Goal: Information Seeking & Learning: Learn about a topic

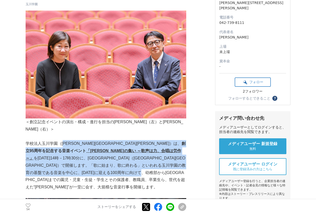
drag, startPoint x: 71, startPoint y: 136, endPoint x: 128, endPoint y: 163, distance: 62.7
click at [128, 163] on p "学校法人玉川学園（[PERSON_NAME][GEOGRAPHIC_DATA][PERSON_NAME]）は、 創立95周年を記念する音楽イベント 「玉川の集…" at bounding box center [106, 165] width 161 height 51
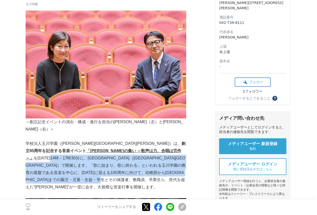
drag, startPoint x: 130, startPoint y: 170, endPoint x: 110, endPoint y: 146, distance: 31.4
click at [110, 146] on p "学校法人玉川学園（[PERSON_NAME][GEOGRAPHIC_DATA][PERSON_NAME]）は、 創立95周年を記念する音楽イベント 「玉川の集…" at bounding box center [106, 165] width 161 height 51
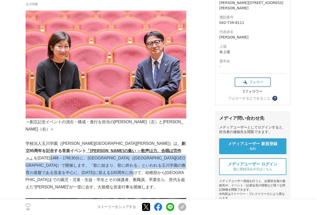
drag, startPoint x: 109, startPoint y: 146, endPoint x: 124, endPoint y: 168, distance: 26.0
click at [124, 168] on p "学校法人玉川学園（[PERSON_NAME][GEOGRAPHIC_DATA][PERSON_NAME]）は、 創立95周年を記念する音楽イベント 「玉川の集…" at bounding box center [106, 165] width 161 height 51
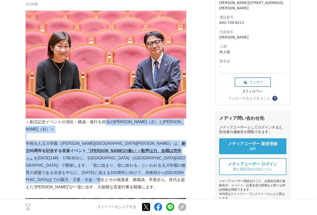
drag, startPoint x: 121, startPoint y: 171, endPoint x: 105, endPoint y: 124, distance: 49.3
click at [105, 124] on p "＜創立記念イベントの演出・構成・進行を担当の[PERSON_NAME]（左）と[PERSON_NAME]（右）＞" at bounding box center [106, 125] width 161 height 15
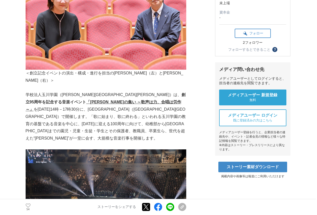
scroll to position [226, 0]
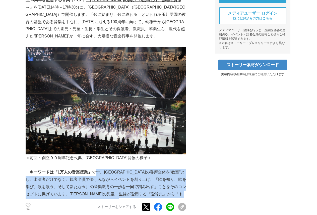
drag, startPoint x: 96, startPoint y: 157, endPoint x: 176, endPoint y: 188, distance: 85.6
click at [176, 188] on p "キーワードは「1万人の音楽授業」 です。[GEOGRAPHIC_DATA]の客席全体を“教室”とし、出演者だけでなく、観客全員で楽しみながらイベントを創り上げ…" at bounding box center [106, 193] width 161 height 51
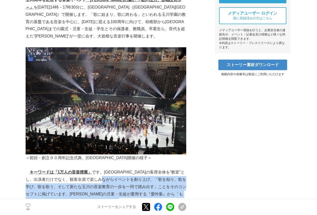
drag, startPoint x: 175, startPoint y: 188, endPoint x: 131, endPoint y: 163, distance: 50.9
click at [131, 168] on p "キーワードは「1万人の音楽授業」 です。[GEOGRAPHIC_DATA]の客席全体を“教室”とし、出演者だけでなく、観客全員で楽しみながらイベントを創り上げ…" at bounding box center [106, 193] width 161 height 51
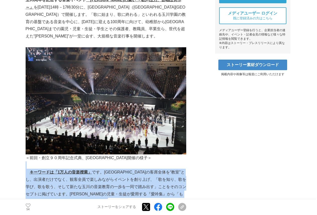
drag, startPoint x: 116, startPoint y: 153, endPoint x: 159, endPoint y: 188, distance: 54.6
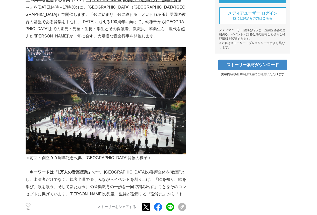
click at [161, 191] on p "キーワードは「1万人の音楽授業」 です。[GEOGRAPHIC_DATA]の客席全体を“教室”とし、出演者だけでなく、観客全員で楽しみながらイベントを創り上げ…" at bounding box center [106, 193] width 161 height 51
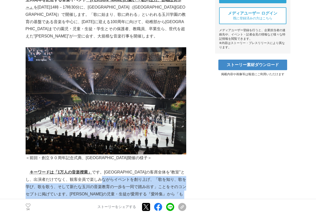
drag, startPoint x: 156, startPoint y: 196, endPoint x: 131, endPoint y: 160, distance: 43.6
click at [131, 168] on p "キーワードは「1万人の音楽授業」 です。[GEOGRAPHIC_DATA]の客席全体を“教室”とし、出演者だけでなく、観客全員で楽しみながらイベントを創り上げ…" at bounding box center [106, 193] width 161 height 51
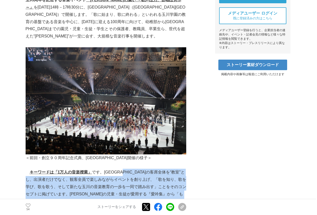
click at [131, 168] on p "キーワードは「1万人の音楽授業」 です。[GEOGRAPHIC_DATA]の客席全体を“教室”とし、出演者だけでなく、観客全員で楽しみながらイベントを創り上げ…" at bounding box center [106, 193] width 161 height 51
drag, startPoint x: 134, startPoint y: 162, endPoint x: 156, endPoint y: 190, distance: 35.8
click at [156, 190] on p "キーワードは「1万人の音楽授業」 です。[GEOGRAPHIC_DATA]の客席全体を“教室”とし、出演者だけでなく、観客全員で楽しみながらイベントを創り上げ…" at bounding box center [106, 193] width 161 height 51
click at [156, 191] on p "キーワードは「1万人の音楽授業」 です。[GEOGRAPHIC_DATA]の客席全体を“教室”とし、出演者だけでなく、観客全員で楽しみながらイベントを創り上げ…" at bounding box center [106, 193] width 161 height 51
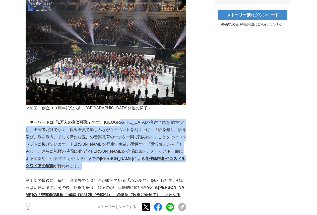
scroll to position [276, 0]
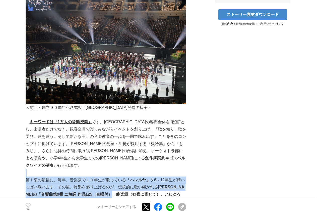
drag, startPoint x: 136, startPoint y: 175, endPoint x: 123, endPoint y: 154, distance: 24.7
click at [123, 169] on p at bounding box center [106, 172] width 161 height 7
drag, startPoint x: 123, startPoint y: 154, endPoint x: 174, endPoint y: 192, distance: 63.3
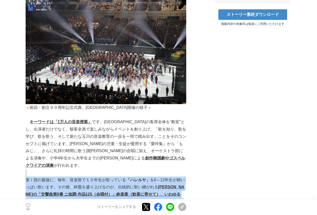
click at [177, 214] on strong "総勢[DATE]人が原曲のドイツ語で大合唱します。" at bounding box center [106, 220] width 160 height 12
drag, startPoint x: 188, startPoint y: 194, endPoint x: 109, endPoint y: 151, distance: 89.8
click at [109, 169] on p at bounding box center [106, 172] width 161 height 7
drag, startPoint x: 102, startPoint y: 153, endPoint x: 174, endPoint y: 191, distance: 81.3
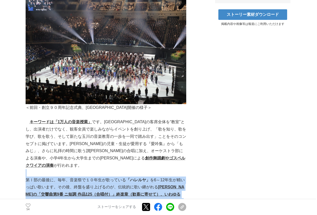
click at [174, 191] on p "第Ⅰ部の最後に、毎年、音楽祭で１０年生が歌っている 「ハレルヤ」 を6～12年生が精いっぱい歌います。その後、終盤を盛り上げるのが、伝統的に歌い継がれる [P…" at bounding box center [106, 208] width 161 height 65
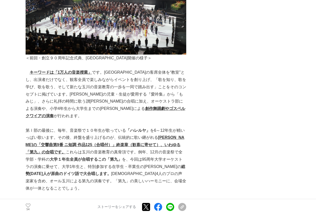
scroll to position [326, 0]
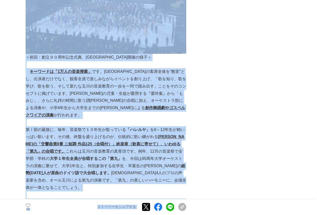
drag, startPoint x: 186, startPoint y: 158, endPoint x: 23, endPoint y: 106, distance: 171.0
click at [26, 126] on p "第Ⅰ部の最後に、毎年、音楽祭で１０年生が歌っている 「ハレルヤ」 を6～12年生が精いっぱい歌います。その後、終盤を盛り上げるのが、伝統的に歌い継がれる [P…" at bounding box center [106, 158] width 161 height 65
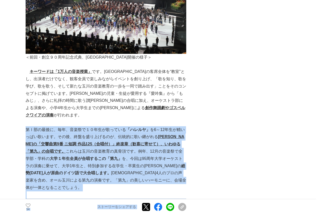
drag, startPoint x: 26, startPoint y: 105, endPoint x: 193, endPoint y: 160, distance: 176.1
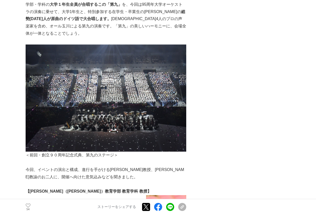
scroll to position [502, 0]
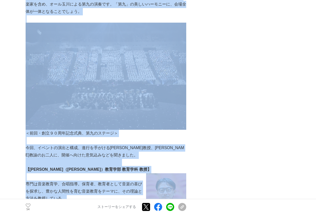
drag, startPoint x: 24, startPoint y: 117, endPoint x: 95, endPoint y: 175, distance: 92.2
click at [95, 202] on p at bounding box center [106, 205] width 161 height 7
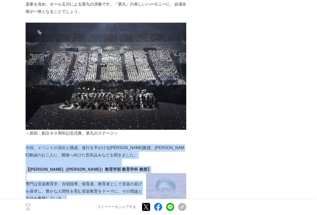
drag, startPoint x: 95, startPoint y: 175, endPoint x: 27, endPoint y: 118, distance: 89.5
click at [27, 144] on p "今回、イベントの演出と構成、進行を手がける[PERSON_NAME]教授、[PERSON_NAME]教諭のお二人に、開催へ向けた意気込みなどを聞きました。" at bounding box center [106, 151] width 161 height 15
drag, startPoint x: 27, startPoint y: 117, endPoint x: 82, endPoint y: 169, distance: 75.7
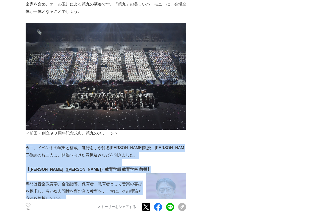
click at [82, 180] on p "専門は音楽教育学、合唱指導。保育者、教育者として音楽の喜びを探求し、豊かな人間性を育む音楽教育をテーマに、その理論と方法を教授している。" at bounding box center [106, 191] width 161 height 22
drag, startPoint x: 82, startPoint y: 171, endPoint x: 26, endPoint y: 118, distance: 77.2
click at [26, 144] on p "今回、イベントの演出と構成、進行を手がける[PERSON_NAME]教授、[PERSON_NAME]教諭のお二人に、開催へ向けた意気込みなどを聞きました。" at bounding box center [106, 151] width 161 height 15
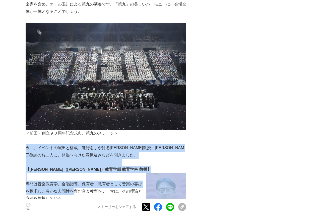
drag, startPoint x: 26, startPoint y: 118, endPoint x: 71, endPoint y: 166, distance: 65.9
click at [71, 180] on p "専門は音楽教育学、合唱指導。保育者、教育者として音楽の喜びを探求し、豊かな人間性を育む音楽教育をテーマに、その理論と方法を教授している。" at bounding box center [106, 191] width 161 height 22
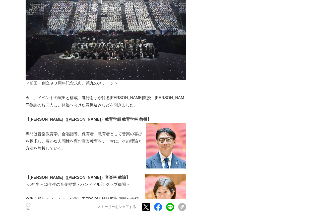
scroll to position [552, 0]
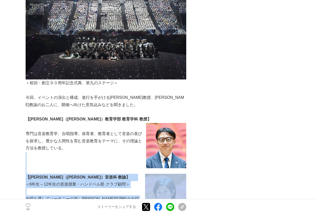
drag, startPoint x: 100, startPoint y: 183, endPoint x: 60, endPoint y: 125, distance: 70.0
click at [58, 159] on p at bounding box center [106, 162] width 161 height 7
drag, startPoint x: 57, startPoint y: 139, endPoint x: 125, endPoint y: 188, distance: 83.0
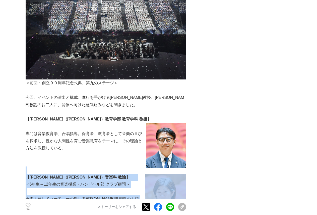
click at [125, 195] on p "合唱を通してハーモニーの楽し[PERSON_NAME]協調性の大切さ、「歌う喜び」を伝えている。[DATE]から毎年、演奏のため[GEOGRAPHIC_DAT…" at bounding box center [106, 209] width 161 height 29
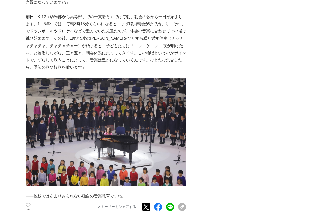
scroll to position [1004, 0]
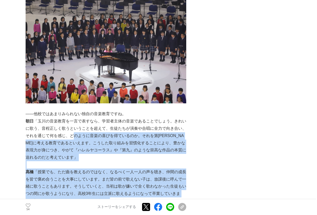
drag, startPoint x: 111, startPoint y: 164, endPoint x: 80, endPoint y: 102, distance: 68.7
click at [80, 102] on div "＜創立記念イベントの演出・構成・進行を担当の[PERSON_NAME]（左）と[PERSON_NAME]（右）＞ 　学校法人玉川学園（[PERSON_NAME…" at bounding box center [106, 197] width 161 height 2241
click at [80, 117] on p "朝日 「玉川の音楽教育を一言で表すなら、学習者主体の音楽であることでしょう。きれいに歌う、音程正しく歌うということを超えて、生徒たちが演奏や合唱に全力で向き合…" at bounding box center [106, 138] width 161 height 43
drag, startPoint x: 80, startPoint y: 102, endPoint x: 118, endPoint y: 168, distance: 75.3
click at [118, 168] on div "＜創立記念イベントの演出・構成・進行を担当の[PERSON_NAME]（左）と[PERSON_NAME]（右）＞ 　学校法人玉川学園（[PERSON_NAME…" at bounding box center [106, 197] width 161 height 2241
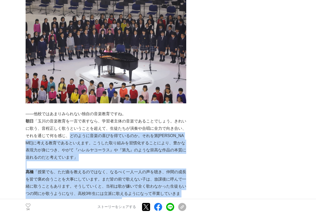
click at [118, 168] on p "[PERSON_NAME] 「授業でも、ただ曲を教えるのではなく、なるべく一人一人の声を聴き、仲間の成長を皆で褒め合うことを大事にしています。まだ皆の前で歌え…" at bounding box center [106, 189] width 161 height 43
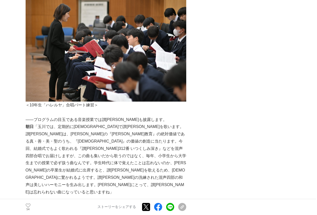
scroll to position [1230, 0]
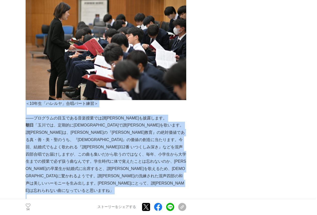
drag, startPoint x: 113, startPoint y: 147, endPoint x: 26, endPoint y: 69, distance: 117.2
click at [26, 100] on p "＜10年生「ハレルヤ」合唱パート練習＞" at bounding box center [106, 103] width 161 height 7
drag, startPoint x: 26, startPoint y: 69, endPoint x: 115, endPoint y: 145, distance: 117.2
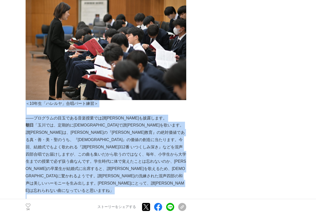
click at [115, 194] on p at bounding box center [106, 197] width 161 height 7
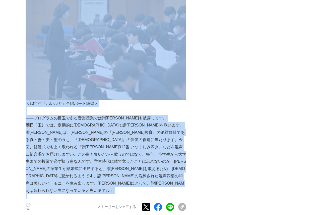
drag, startPoint x: 115, startPoint y: 145, endPoint x: 25, endPoint y: 68, distance: 119.1
click at [25, 68] on main "「1万人の音楽授業」を[GEOGRAPHIC_DATA]で開催する玉川学園　～創立95周年記念「玉川の集い」～ プロジェクトの裏側 #プロジェクトの裏側 #音…" at bounding box center [158, 188] width 317 height 2774
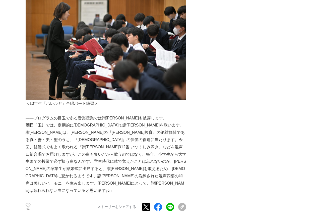
click at [25, 68] on main "「1万人の音楽授業」を[GEOGRAPHIC_DATA]で開催する玉川学園　～創立95周年記念「玉川の集い」～ プロジェクトの裏側 #プロジェクトの裏側 #音…" at bounding box center [158, 188] width 317 height 2774
click at [111, 201] on p "――創作舞踊劇「[PERSON_NAME]の学園」の出演者は学内から公募されたそうですね。" at bounding box center [106, 208] width 161 height 15
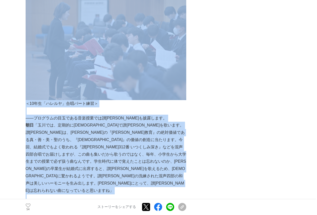
drag, startPoint x: 92, startPoint y: 150, endPoint x: 25, endPoint y: 66, distance: 107.8
click at [25, 66] on main "「1万人の音楽授業」を[GEOGRAPHIC_DATA]で開催する玉川学園　～創立95周年記念「玉川の集い」～ プロジェクトの裏側 #プロジェクトの裏側 #音…" at bounding box center [158, 188] width 317 height 2774
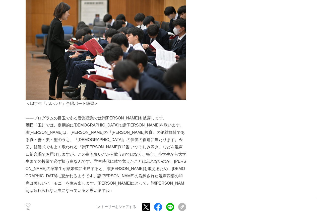
click at [25, 66] on main "「1万人の音楽授業」を[GEOGRAPHIC_DATA]で開催する玉川学園　～創立95周年記念「玉川の集い」～ プロジェクトの裏側 #プロジェクトの裏側 #音…" at bounding box center [158, 188] width 317 height 2774
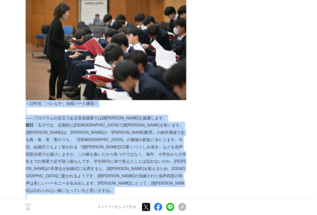
drag, startPoint x: 27, startPoint y: 68, endPoint x: 136, endPoint y: 149, distance: 135.1
click at [136, 194] on p at bounding box center [106, 197] width 161 height 7
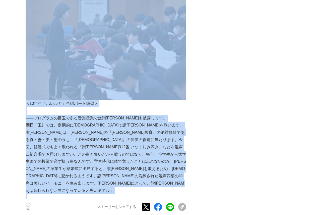
drag, startPoint x: 136, startPoint y: 149, endPoint x: 25, endPoint y: 69, distance: 136.5
click at [25, 69] on main "「1万人の音楽授業」を[GEOGRAPHIC_DATA]で開催する玉川学園　～創立95周年記念「玉川の集い」～ プロジェクトの裏側 #プロジェクトの裏側 #音…" at bounding box center [158, 188] width 317 height 2774
click at [53, 114] on p "――プログラムの目玉である音楽授業では讃[PERSON_NAME]も披露します。" at bounding box center [106, 117] width 161 height 7
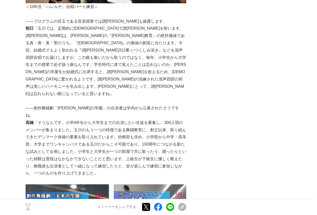
scroll to position [1330, 0]
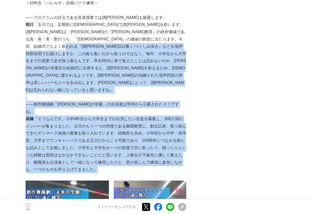
drag
click at [28, 21] on p "朝日 「玉川では、定期的に[DEMOGRAPHIC_DATA]で讃[PERSON_NAME]を歌います。讃[PERSON_NAME]は、[PERSON_NAM…" at bounding box center [106, 57] width 161 height 72
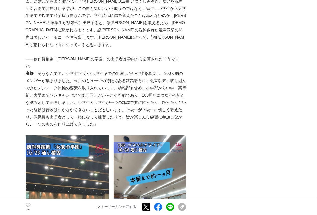
scroll to position [1456, 0]
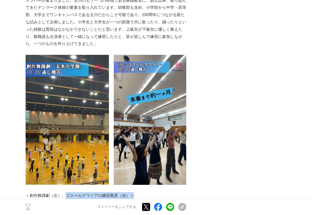
click at [143, 192] on p "＜創作舞踊劇（左）、ゴスぺルクワイアの練習風景（右）＞" at bounding box center [106, 195] width 161 height 7
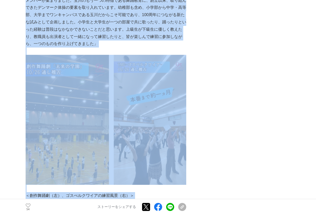
click at [120, 199] on p at bounding box center [106, 202] width 161 height 7
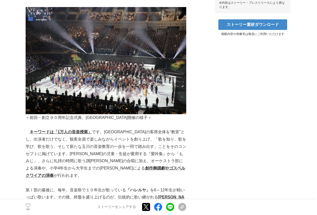
scroll to position [248, 0]
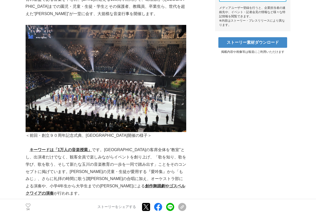
click at [72, 147] on u "キーワードは「1万人の音楽授業」" at bounding box center [61, 149] width 63 height 4
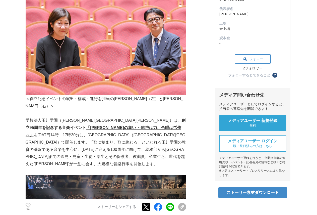
scroll to position [98, 0]
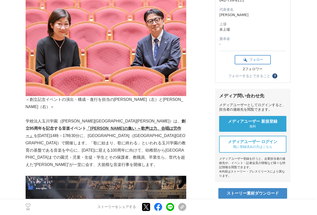
click at [97, 122] on p "学校法人玉川学園（[PERSON_NAME][GEOGRAPHIC_DATA][PERSON_NAME]）は、 創立95周年を記念する音楽イベント 「玉川の集…" at bounding box center [106, 142] width 161 height 51
